Goal: Transaction & Acquisition: Purchase product/service

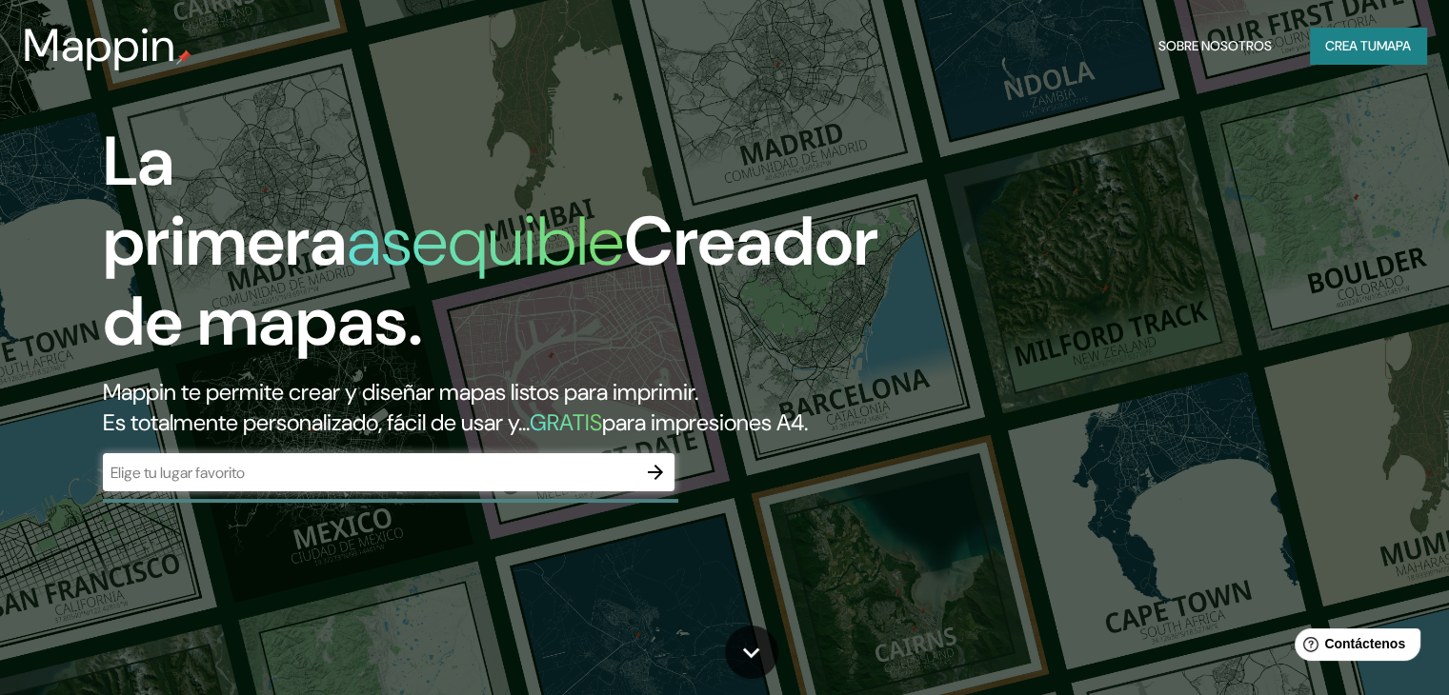
click at [678, 509] on div "La primera asequible Creador de mapas. Mappin te permite crear y diseñar mapas …" at bounding box center [465, 316] width 870 height 389
click at [663, 484] on icon "button" at bounding box center [655, 472] width 23 height 23
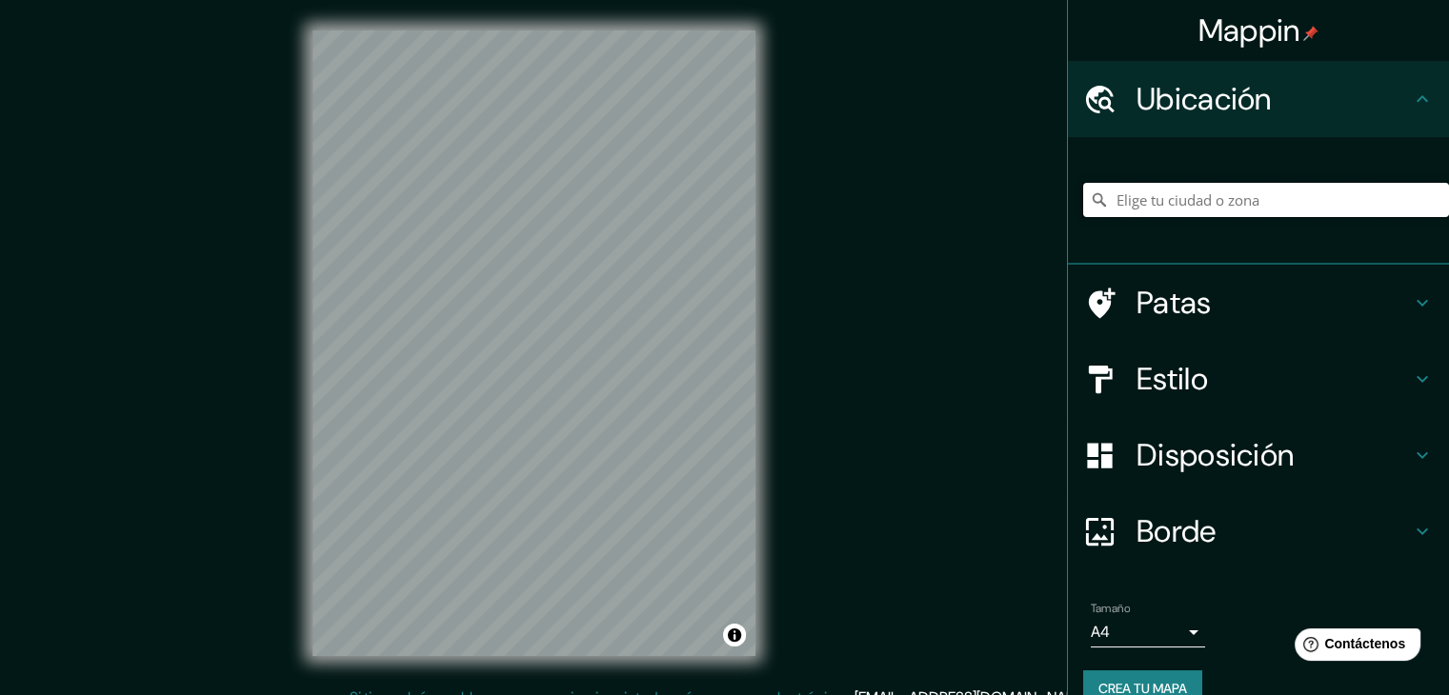
click at [1146, 194] on input "Elige tu ciudad o zona" at bounding box center [1266, 200] width 366 height 34
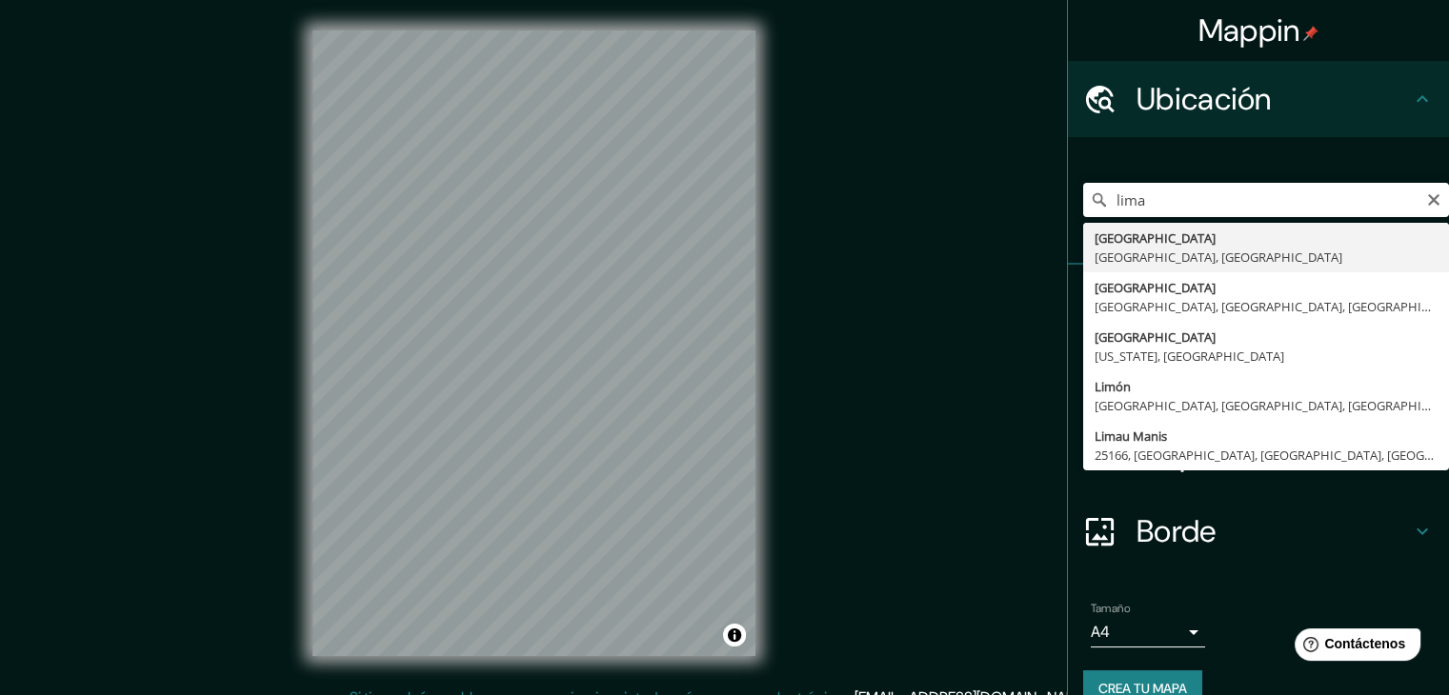
type input "Lima, Lima, Provincia de Lima, Perú"
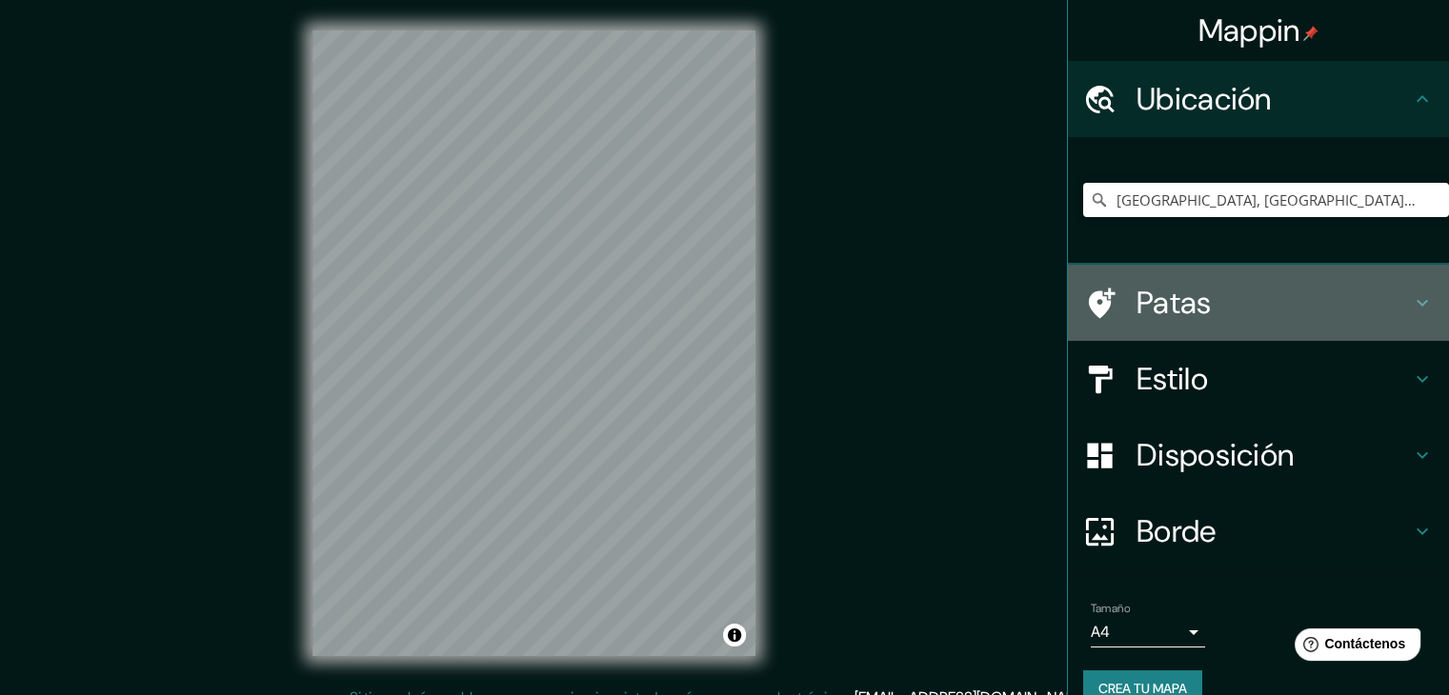
click at [1132, 271] on div "Patas" at bounding box center [1258, 303] width 381 height 76
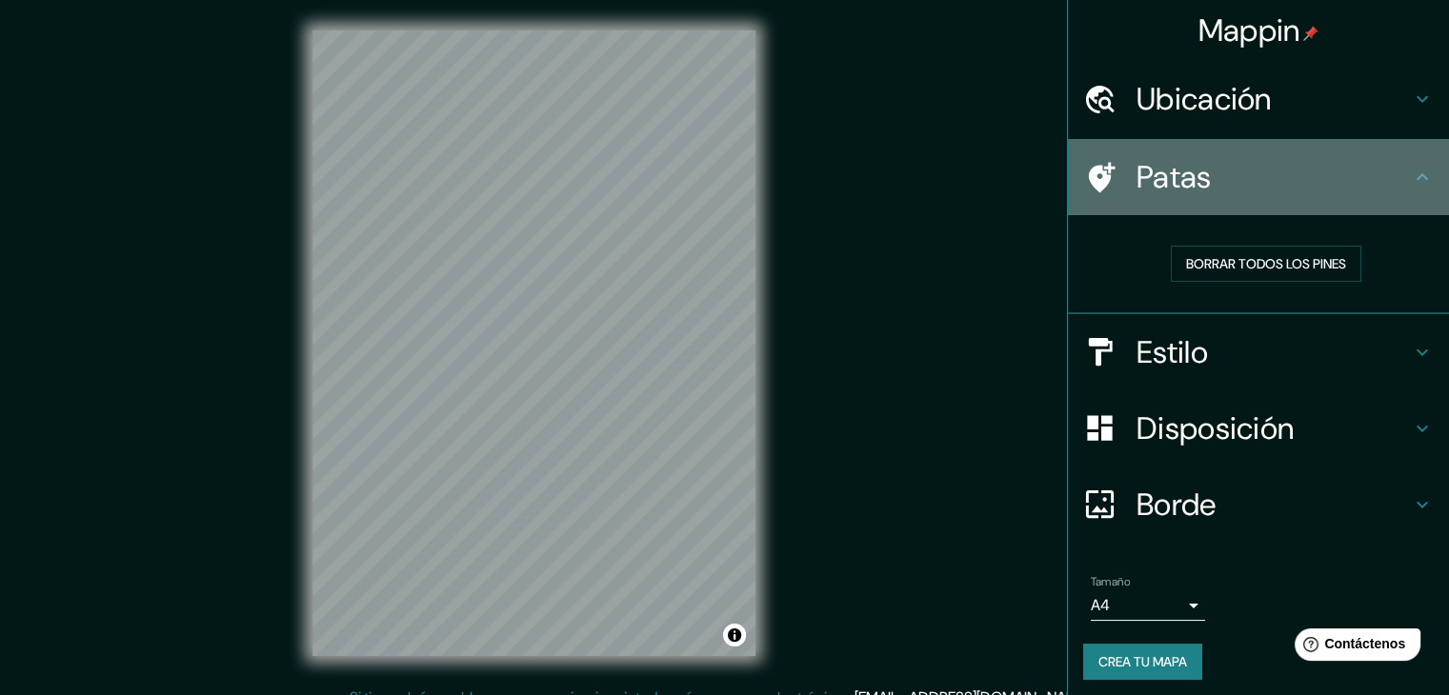
click at [1411, 171] on icon at bounding box center [1422, 177] width 23 height 23
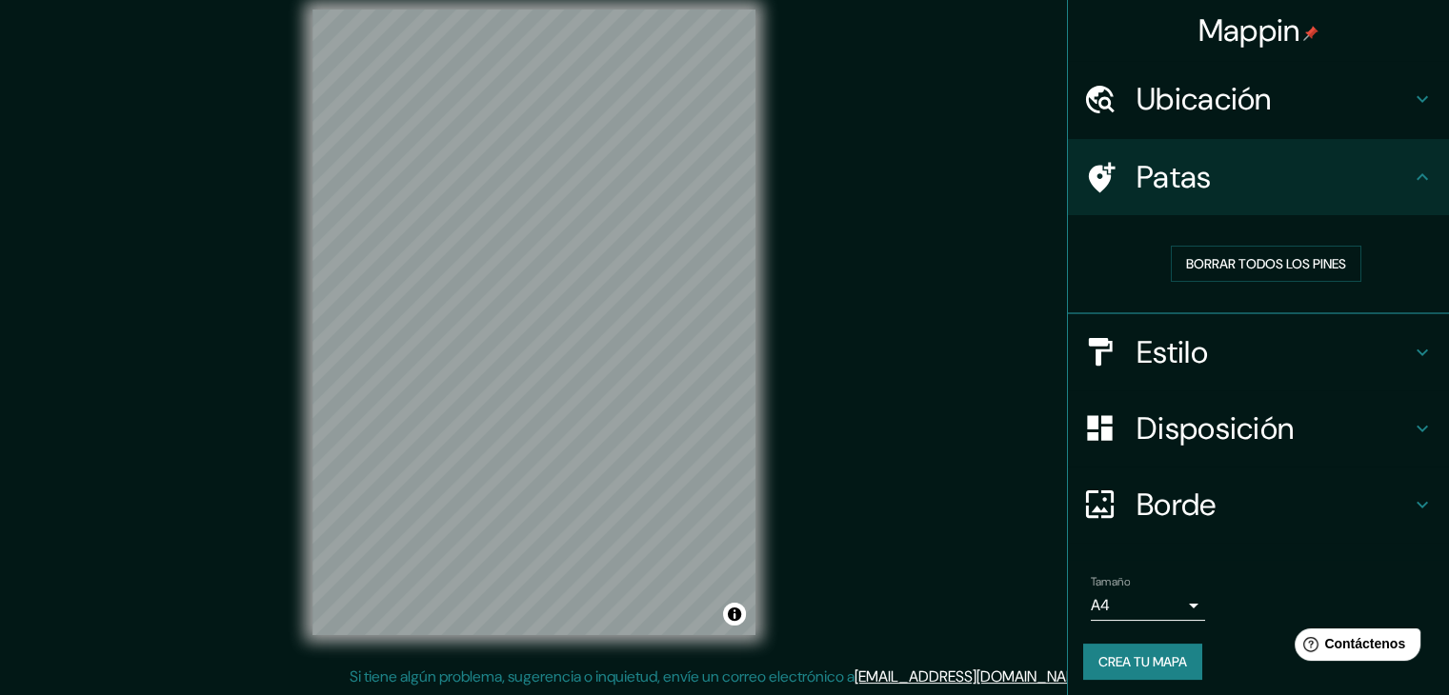
scroll to position [22, 0]
click at [1157, 670] on font "Crea tu mapa" at bounding box center [1142, 662] width 89 height 25
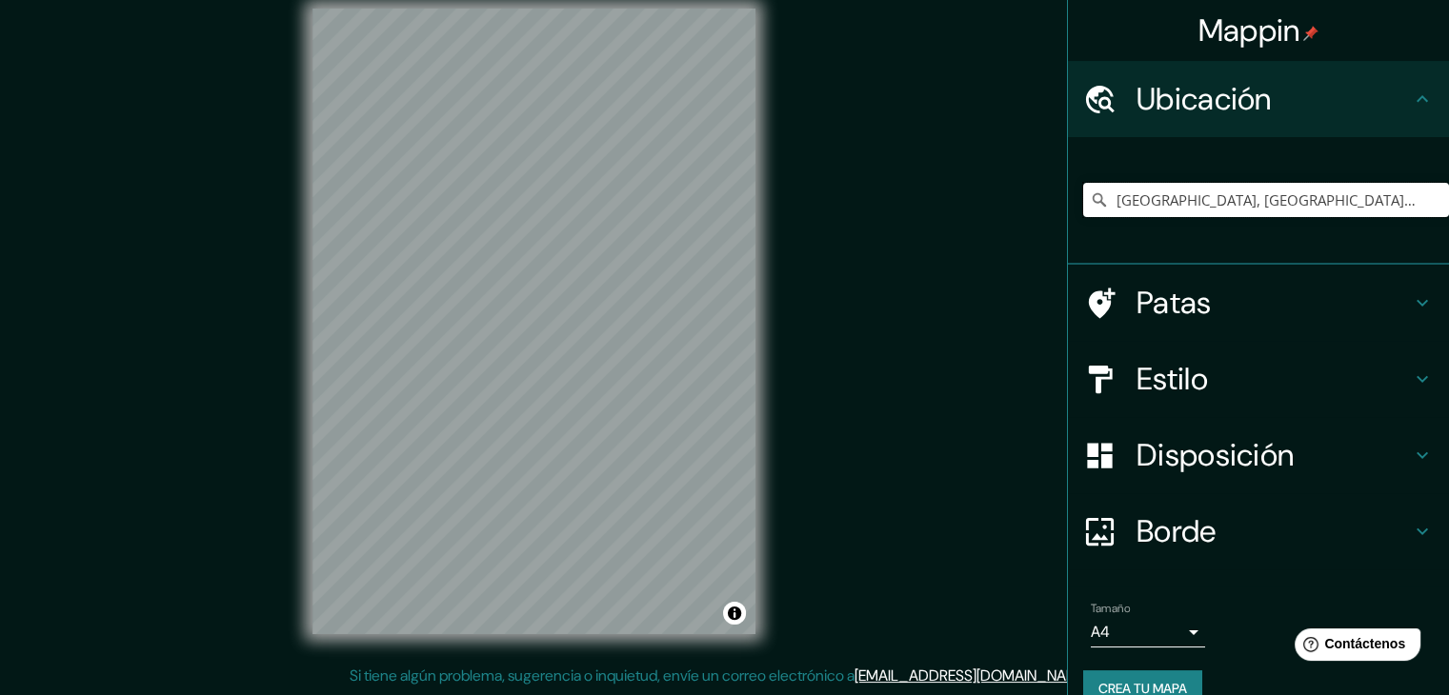
click at [1356, 203] on input "Lima, Lima, Provincia de Lima, Perú" at bounding box center [1266, 200] width 366 height 34
click at [1254, 195] on input "Lima, Lima, Provincia de Lima, Perú" at bounding box center [1266, 200] width 366 height 34
drag, startPoint x: 1367, startPoint y: 208, endPoint x: 941, endPoint y: 240, distance: 427.0
click at [941, 240] on div "Mappin Ubicación Lima, Lima, Provincia de Lima, Perú Patas Estilo Disposición B…" at bounding box center [724, 336] width 1449 height 717
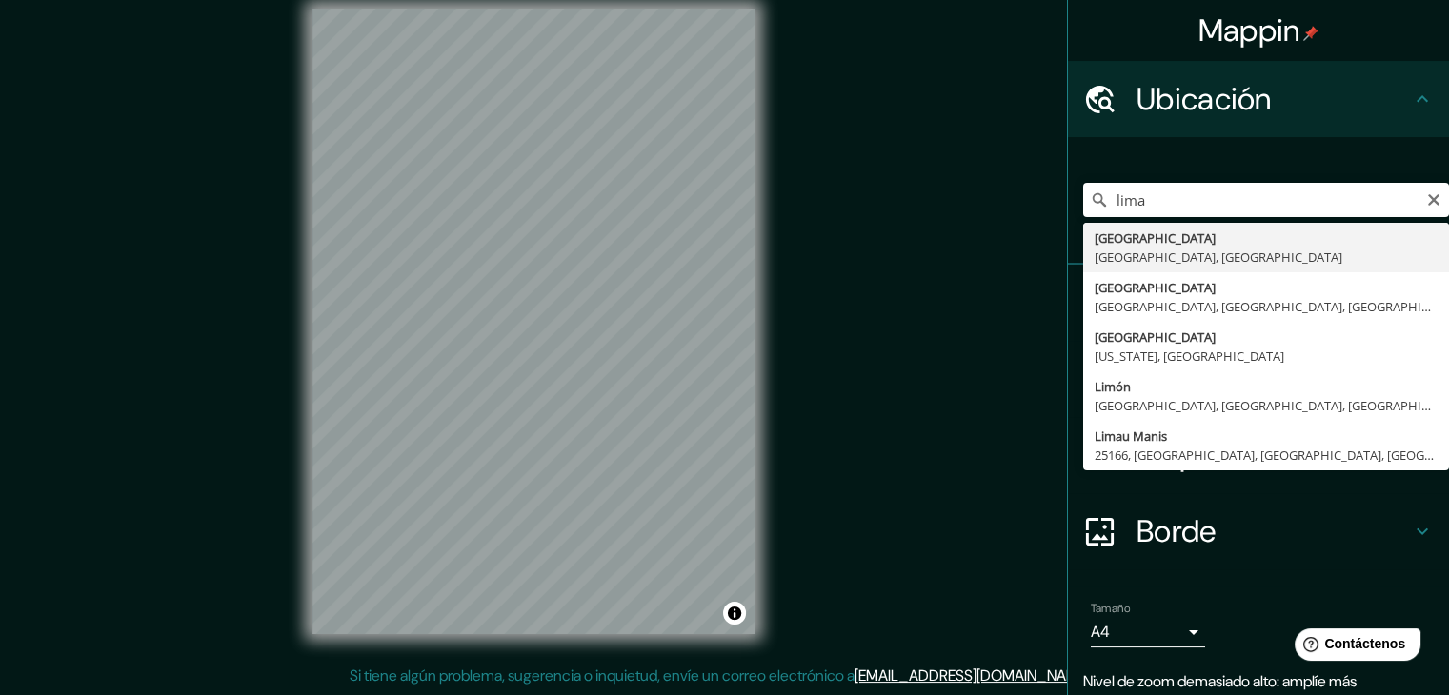
type input "[GEOGRAPHIC_DATA], [GEOGRAPHIC_DATA], [GEOGRAPHIC_DATA]"
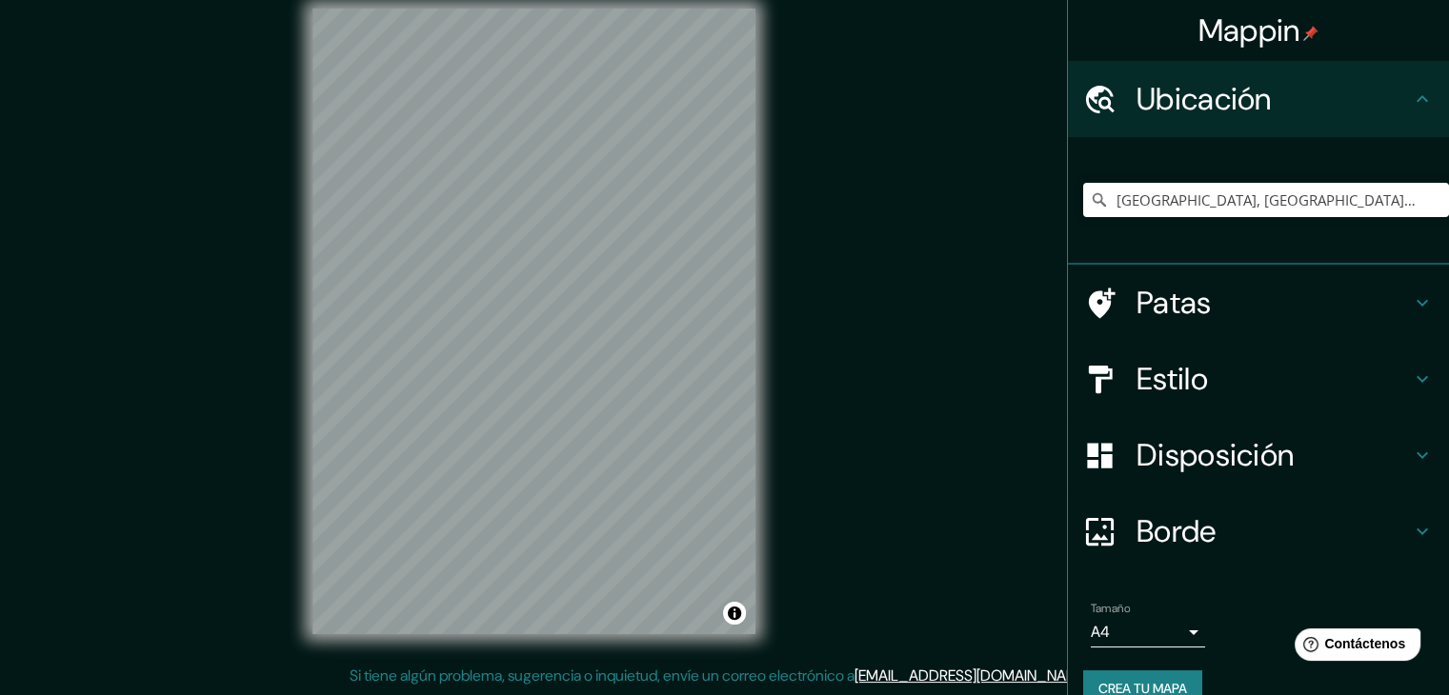
click at [1135, 617] on body "Mappin Ubicación Lima, Provincia de Lima, Perú Patas Estilo Disposición Borde E…" at bounding box center [724, 325] width 1449 height 695
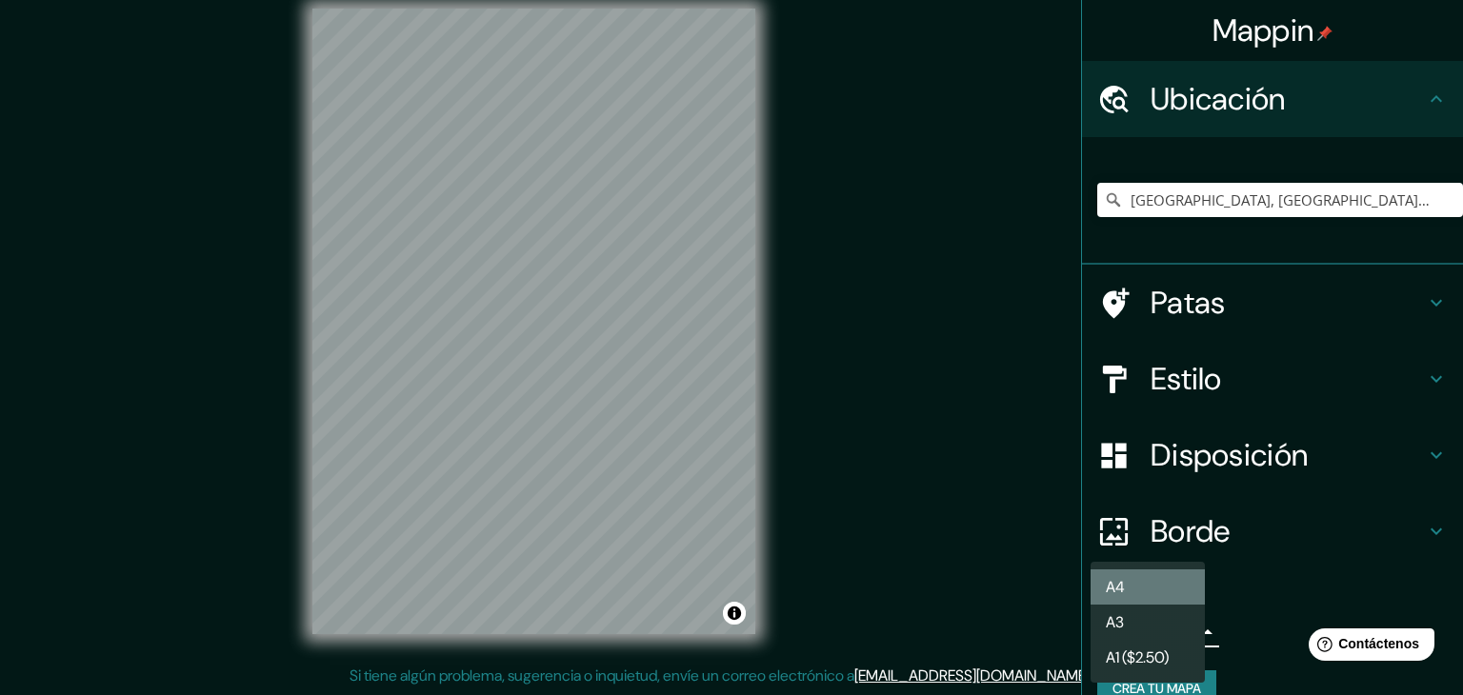
drag, startPoint x: 1124, startPoint y: 581, endPoint x: 1133, endPoint y: 608, distance: 28.3
click at [1133, 608] on ul "A4 A3 A1 ($2.50)" at bounding box center [1148, 622] width 114 height 121
click at [1129, 613] on li "A3" at bounding box center [1148, 622] width 114 height 35
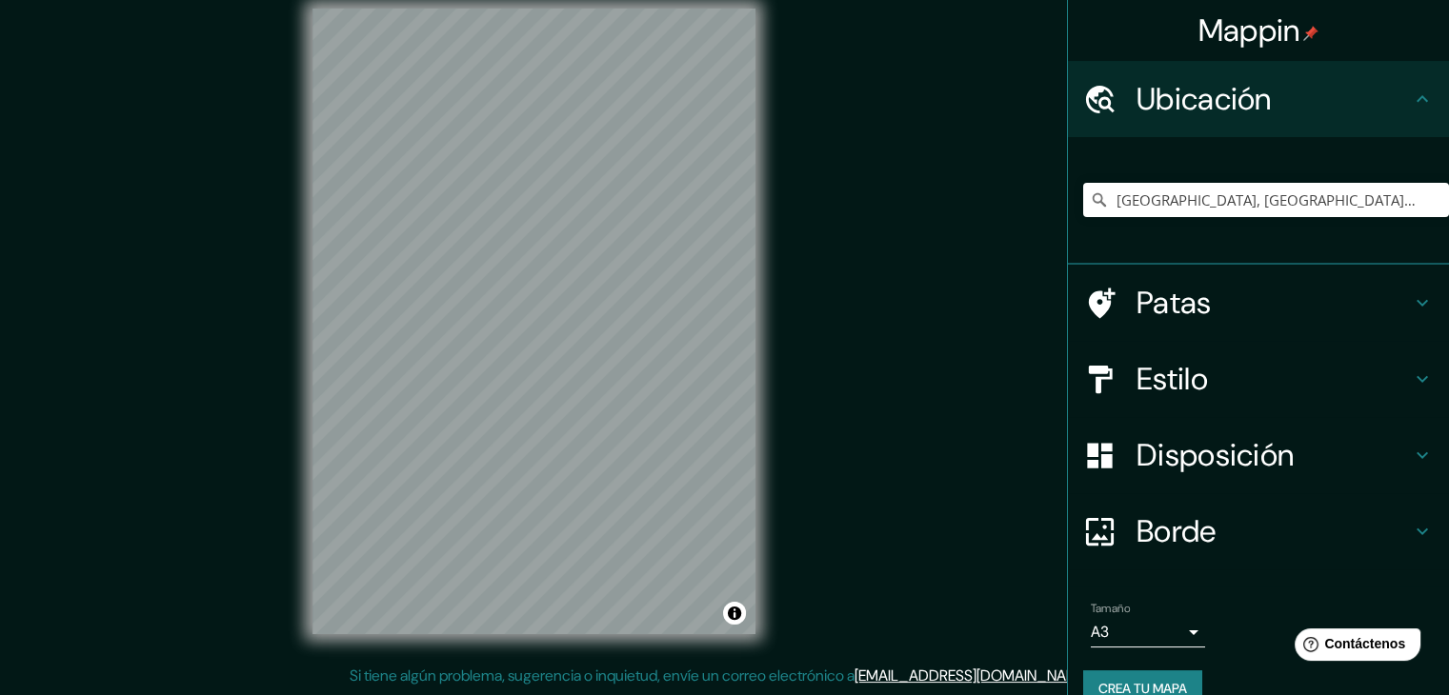
click at [1139, 685] on font "Crea tu mapa" at bounding box center [1142, 688] width 89 height 17
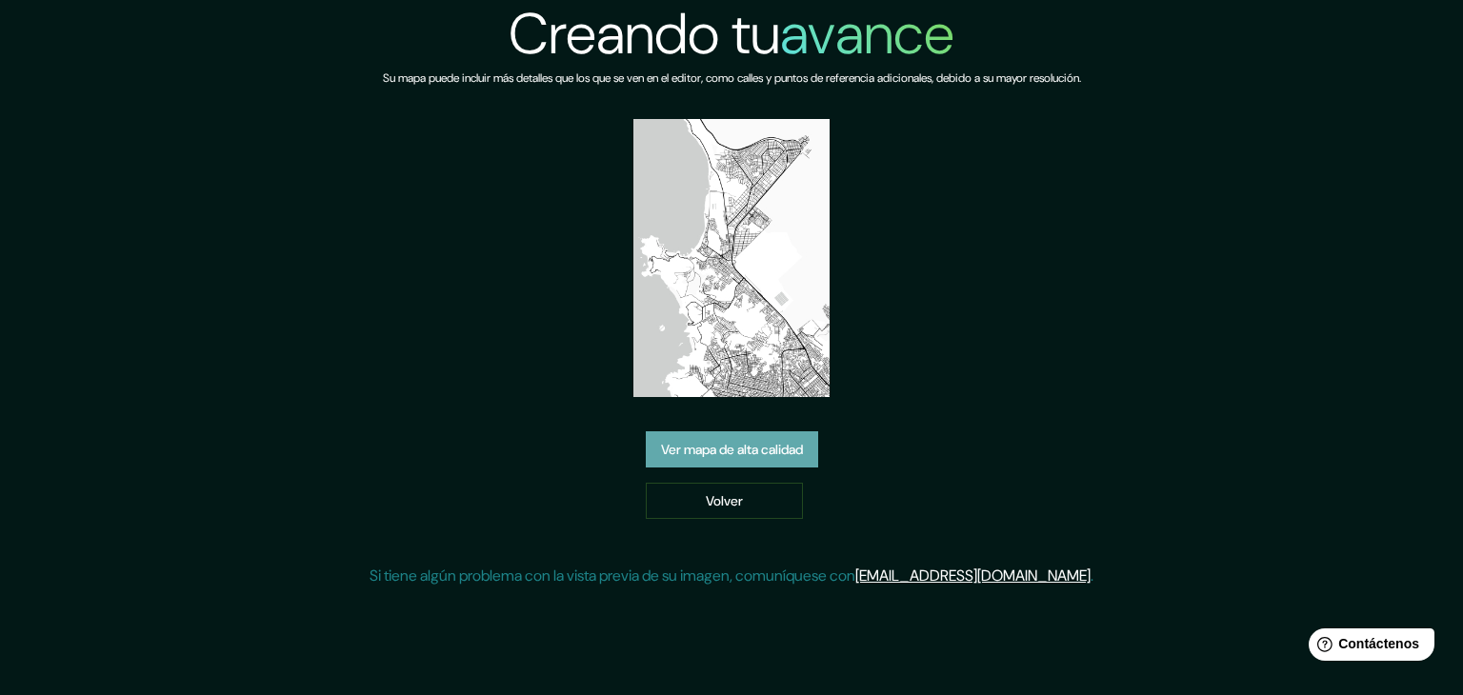
click at [720, 439] on font "Ver mapa de alta calidad" at bounding box center [732, 449] width 142 height 25
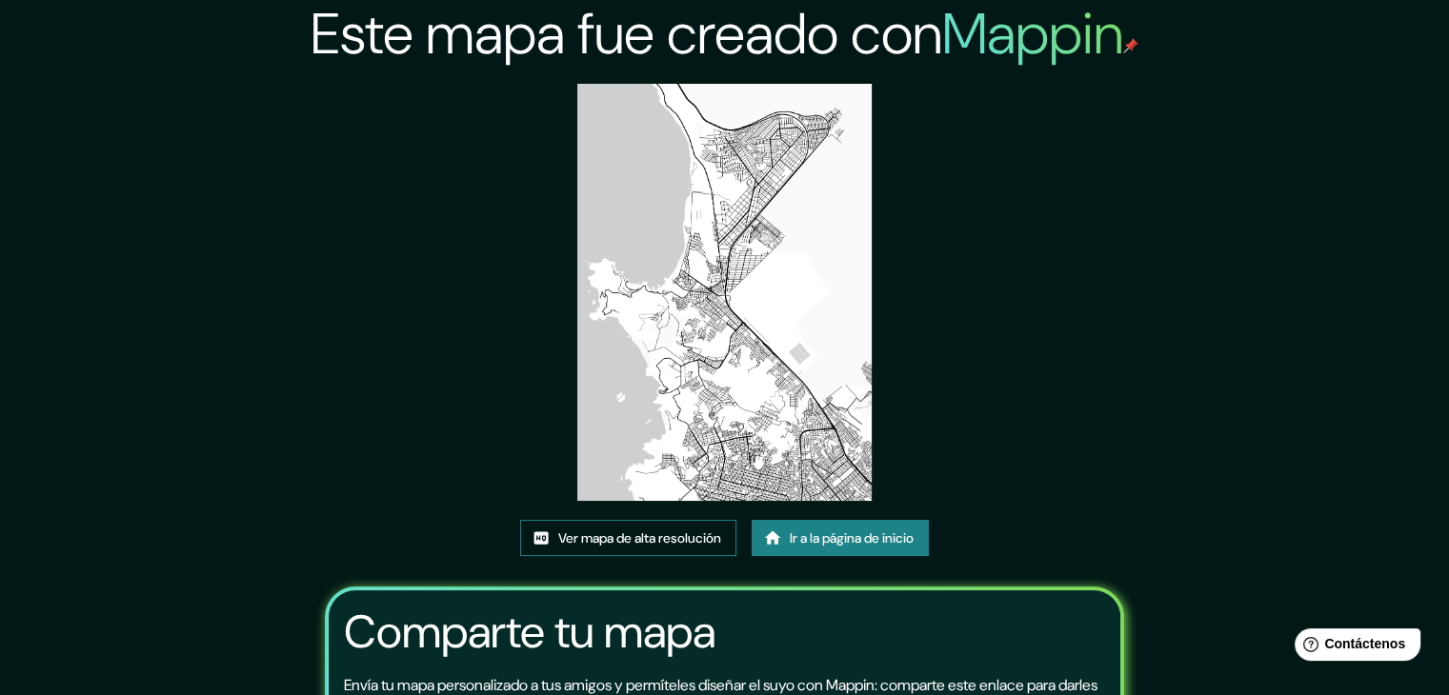
click at [619, 542] on font "Ver mapa de alta resolución" at bounding box center [639, 538] width 163 height 17
